Goal: Communication & Community: Answer question/provide support

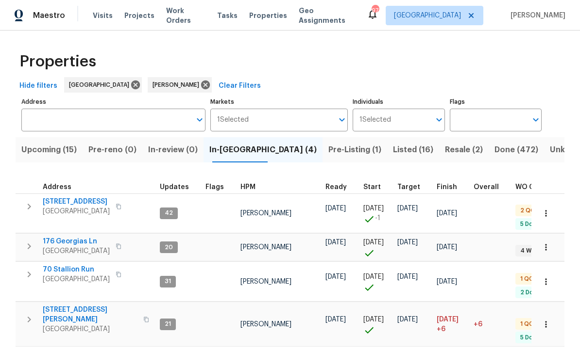
click at [71, 202] on span "188 Lost Lake Trl" at bounding box center [76, 202] width 67 height 10
click at [62, 237] on span "176 Georgias Ln" at bounding box center [76, 242] width 67 height 10
click at [58, 265] on span "70 Stallion Run" at bounding box center [76, 270] width 67 height 10
click at [58, 305] on span "422 Marty Ln" at bounding box center [90, 314] width 95 height 19
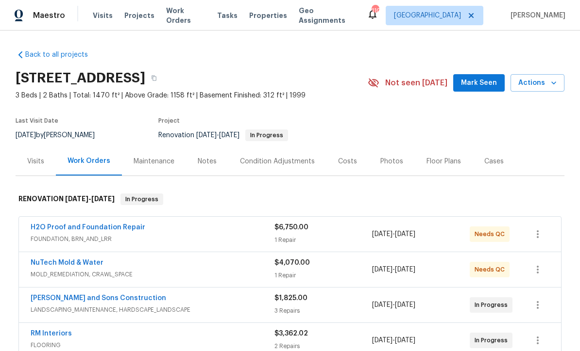
click at [479, 81] on span "Mark Seen" at bounding box center [479, 83] width 36 height 12
click at [55, 261] on link "NuTech Mold & Water" at bounding box center [67, 263] width 73 height 7
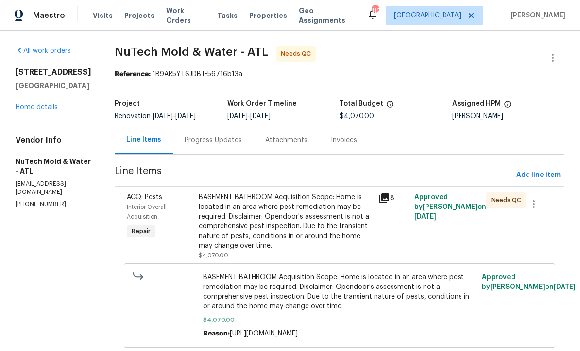
click at [188, 137] on div "Progress Updates" at bounding box center [212, 140] width 57 height 10
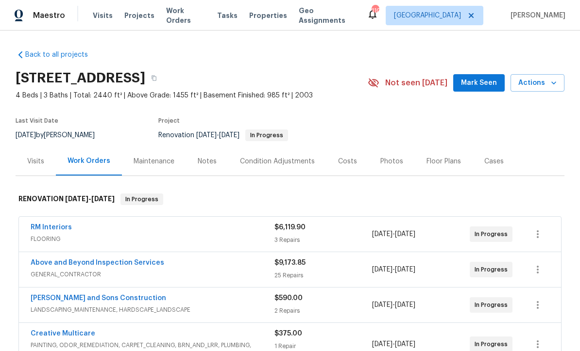
click at [479, 81] on span "Mark Seen" at bounding box center [479, 83] width 36 height 12
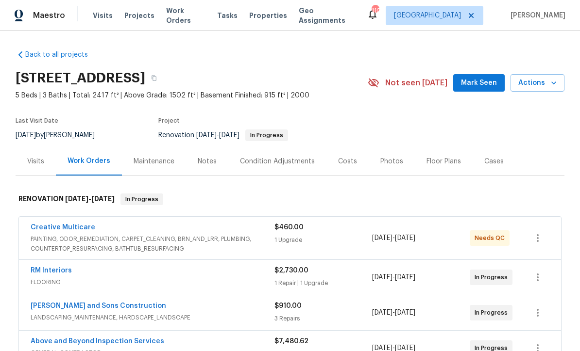
click at [477, 80] on span "Mark Seen" at bounding box center [479, 83] width 36 height 12
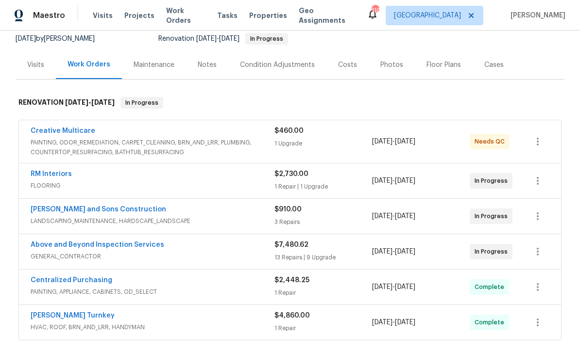
scroll to position [97, 0]
click at [51, 174] on link "RM Interiors" at bounding box center [51, 173] width 41 height 7
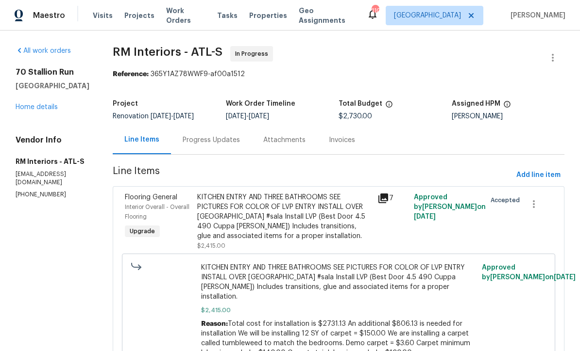
click at [194, 137] on div "Progress Updates" at bounding box center [211, 140] width 57 height 10
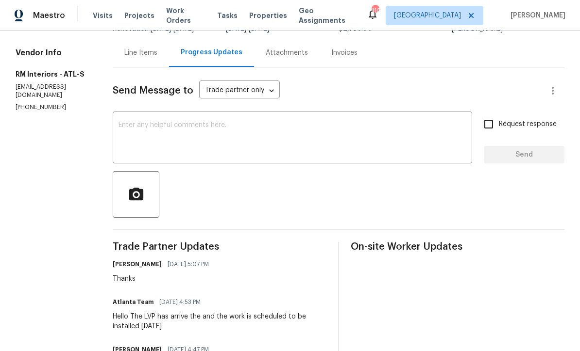
scroll to position [74, 0]
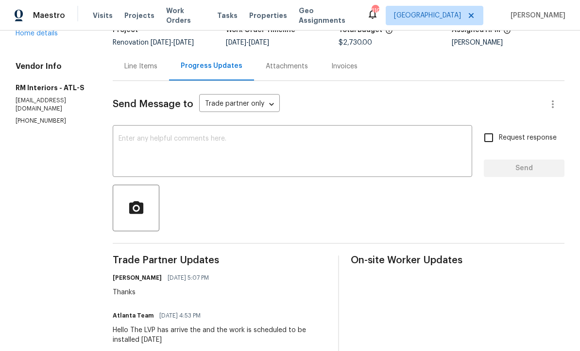
click at [119, 131] on div "x ​" at bounding box center [292, 153] width 359 height 50
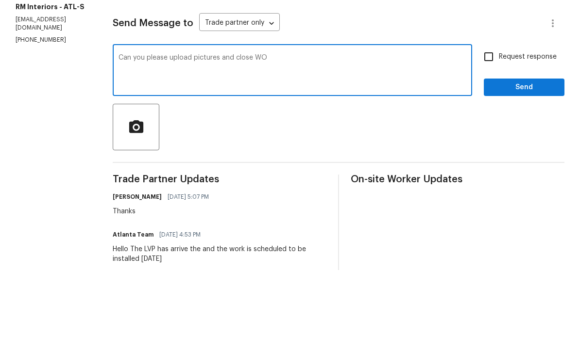
type textarea "Can you please upload pictures and close WO"
click at [483, 128] on input "Request response" at bounding box center [488, 138] width 20 height 20
checkbox input "true"
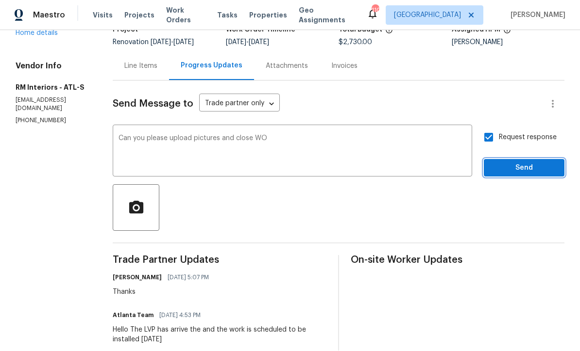
click at [514, 163] on span "Send" at bounding box center [523, 169] width 65 height 12
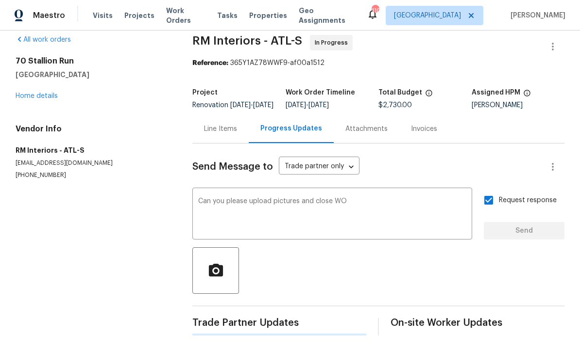
scroll to position [0, 0]
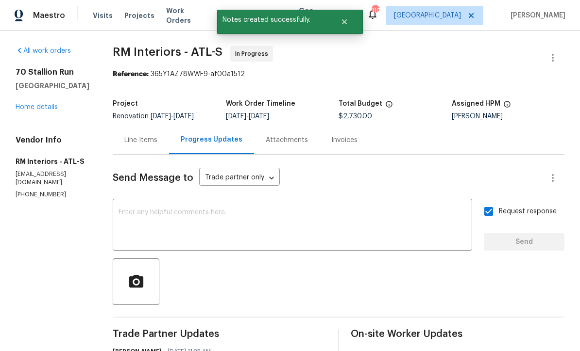
click at [32, 104] on link "Home details" at bounding box center [37, 107] width 42 height 7
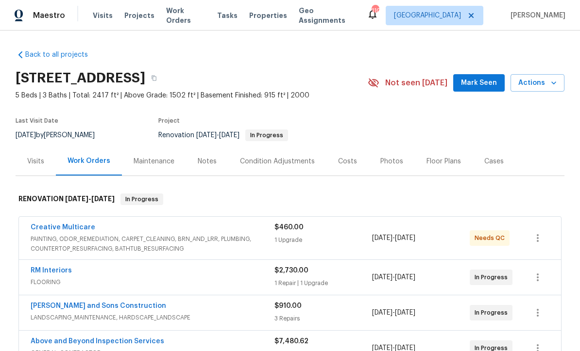
click at [73, 303] on link "Reyes and Sons Construction" at bounding box center [98, 306] width 135 height 7
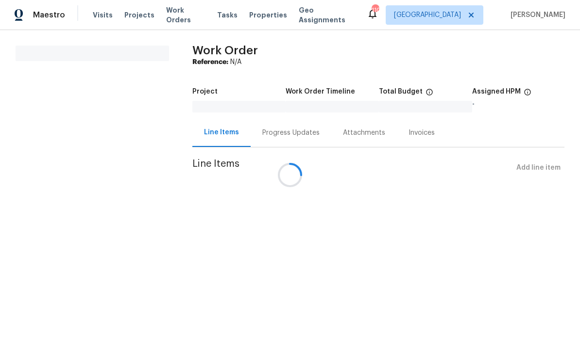
scroll to position [0, 0]
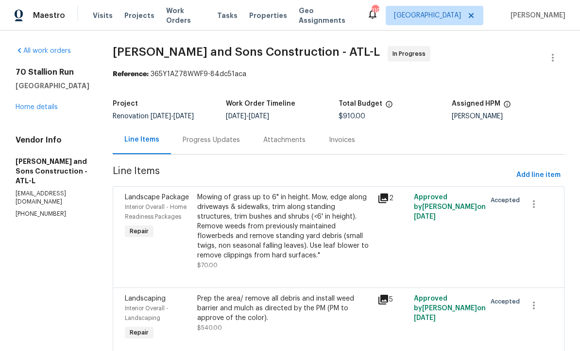
click at [183, 140] on div "Progress Updates" at bounding box center [211, 140] width 57 height 10
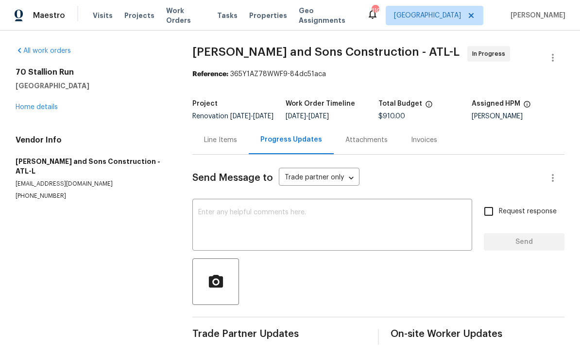
scroll to position [17, 0]
click at [202, 209] on textarea at bounding box center [332, 226] width 268 height 34
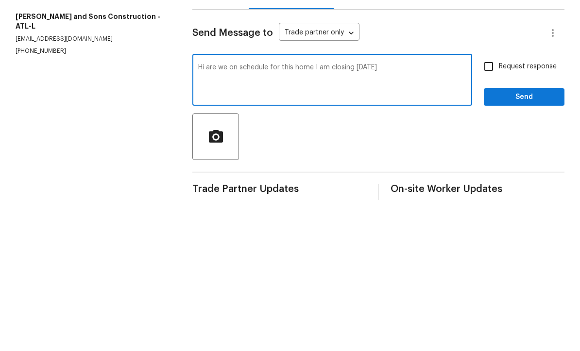
type textarea "Hi are we on schedule for this home I am closing tomorrow"
click at [489, 201] on input "Request response" at bounding box center [488, 211] width 20 height 20
checkbox input "true"
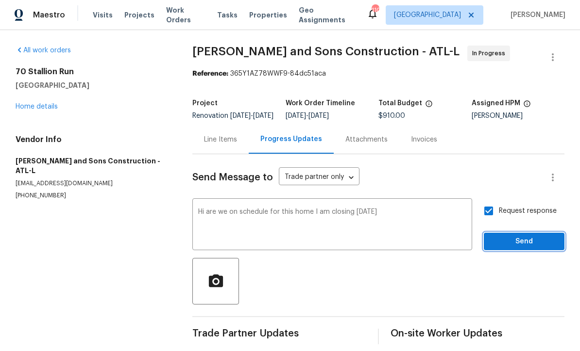
click at [511, 236] on span "Send" at bounding box center [523, 242] width 65 height 12
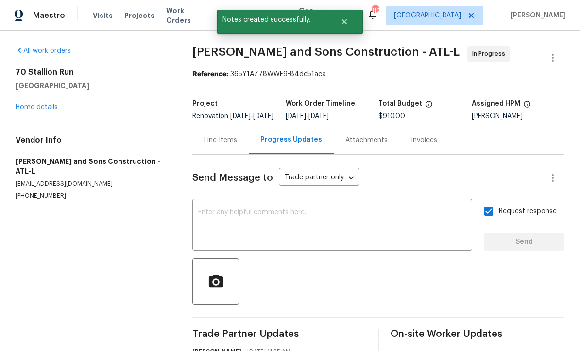
click at [25, 104] on link "Home details" at bounding box center [37, 107] width 42 height 7
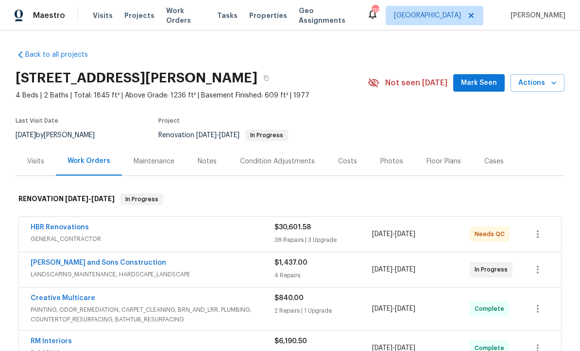
click at [474, 82] on span "Mark Seen" at bounding box center [479, 83] width 36 height 12
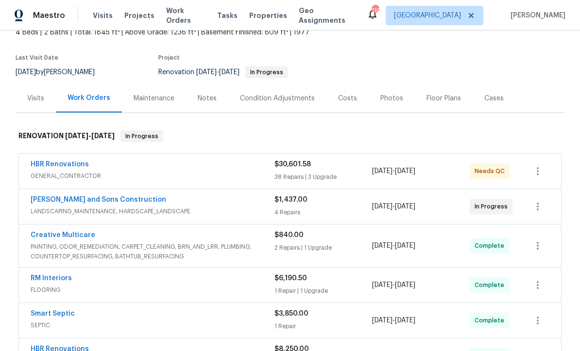
scroll to position [65, 0]
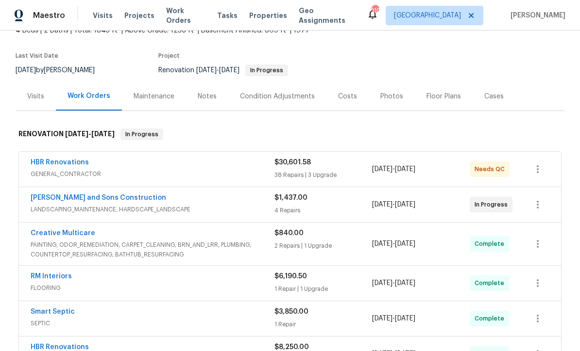
click at [72, 198] on link "[PERSON_NAME] and Sons Construction" at bounding box center [98, 198] width 135 height 7
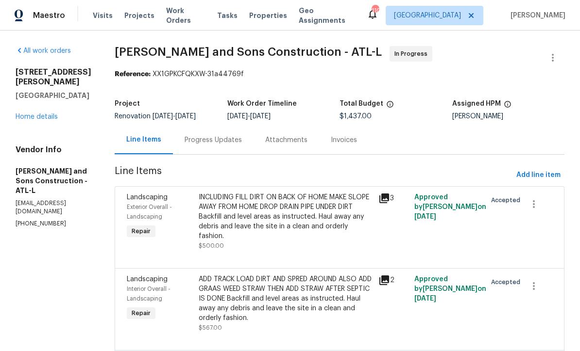
click at [191, 141] on div "Progress Updates" at bounding box center [212, 140] width 57 height 10
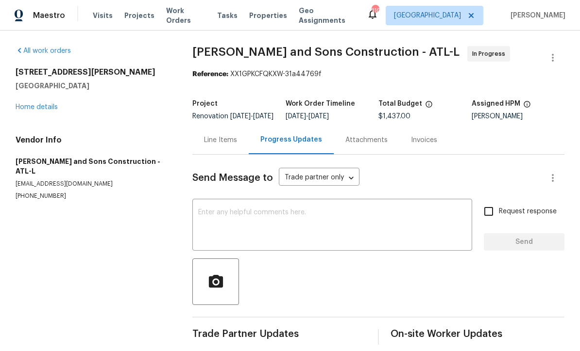
click at [206, 221] on textarea at bounding box center [332, 226] width 268 height 34
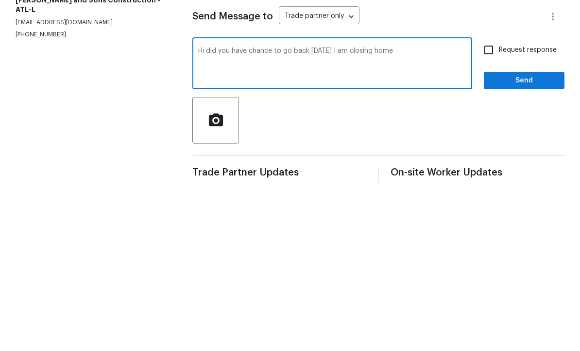
type textarea "Hi did you have chance to go back tomorrow I am closing home"
click at [487, 201] on input "Request response" at bounding box center [488, 211] width 20 height 20
checkbox input "true"
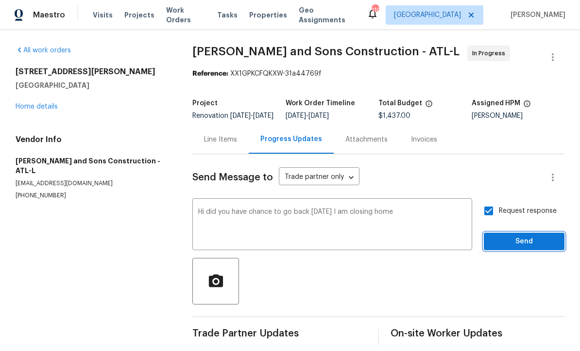
click at [507, 236] on span "Send" at bounding box center [523, 242] width 65 height 12
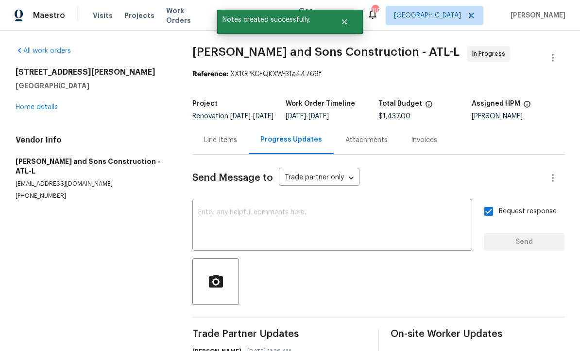
click at [25, 104] on link "Home details" at bounding box center [37, 107] width 42 height 7
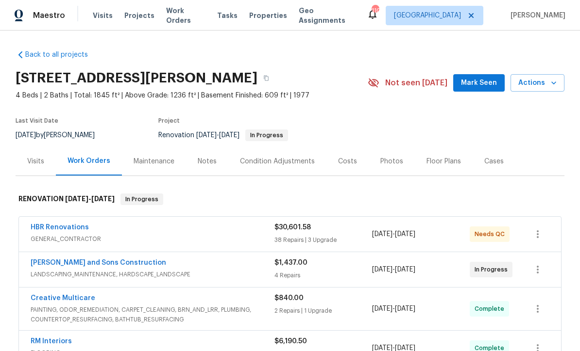
click at [477, 77] on span "Mark Seen" at bounding box center [479, 83] width 36 height 12
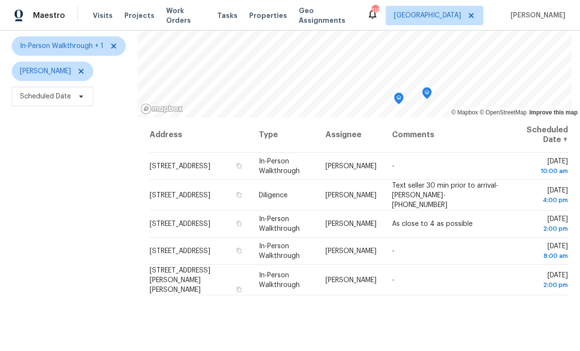
scroll to position [89, 0]
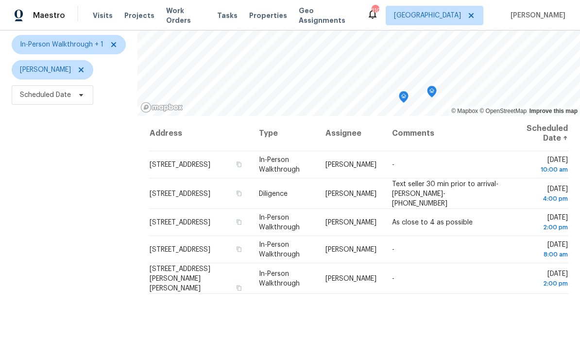
click at [41, 221] on div "Filters Reset ​ In-Person Walkthrough + 1 [PERSON_NAME] Scheduled Date" at bounding box center [68, 183] width 137 height 427
